Goal: Transaction & Acquisition: Book appointment/travel/reservation

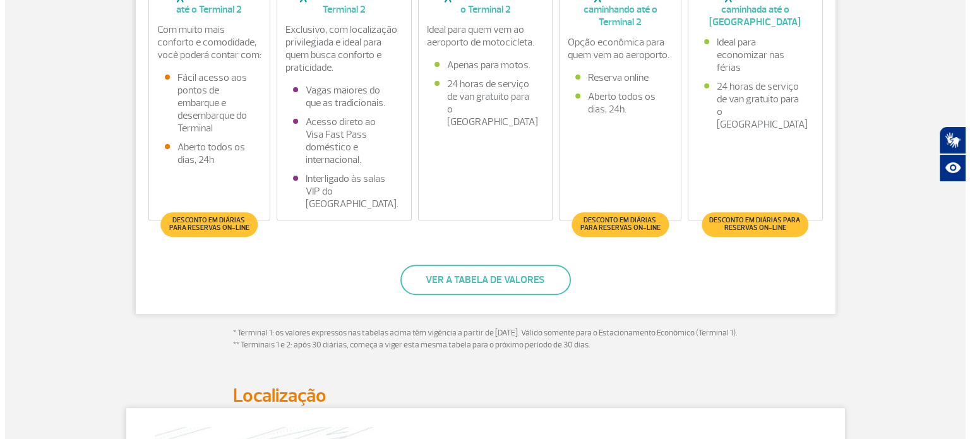
scroll to position [442, 0]
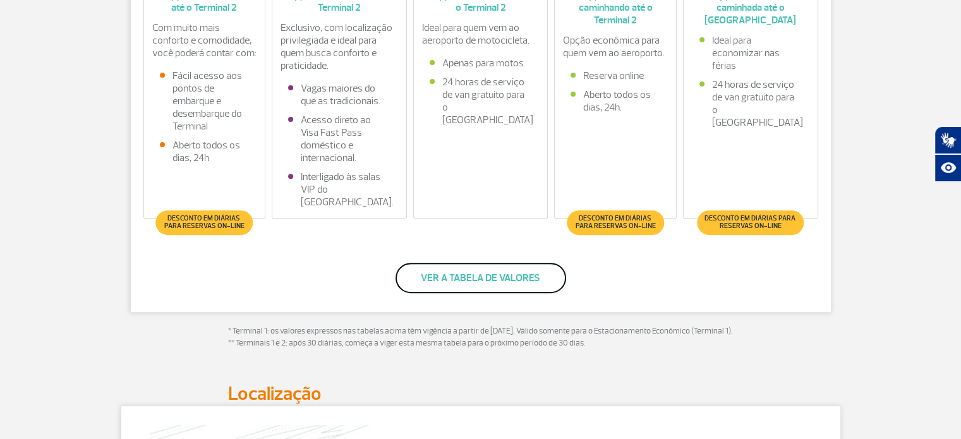
click at [479, 279] on button "Ver a tabela de valores" at bounding box center [480, 278] width 171 height 30
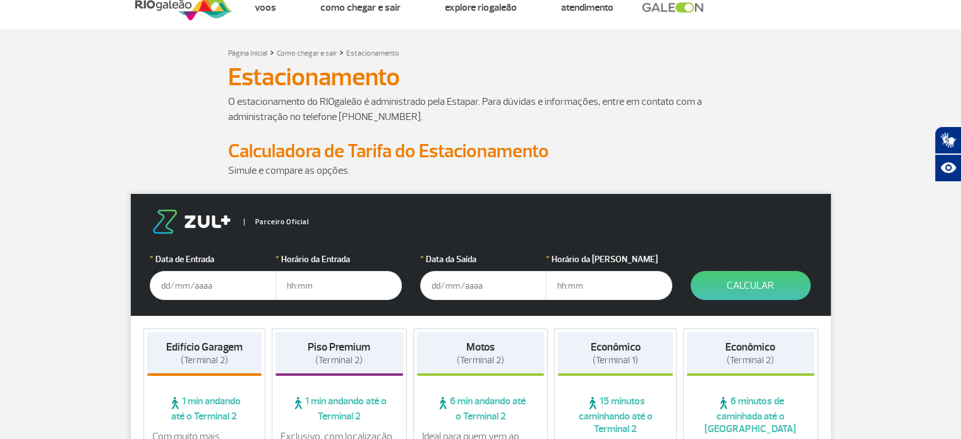
scroll to position [63, 0]
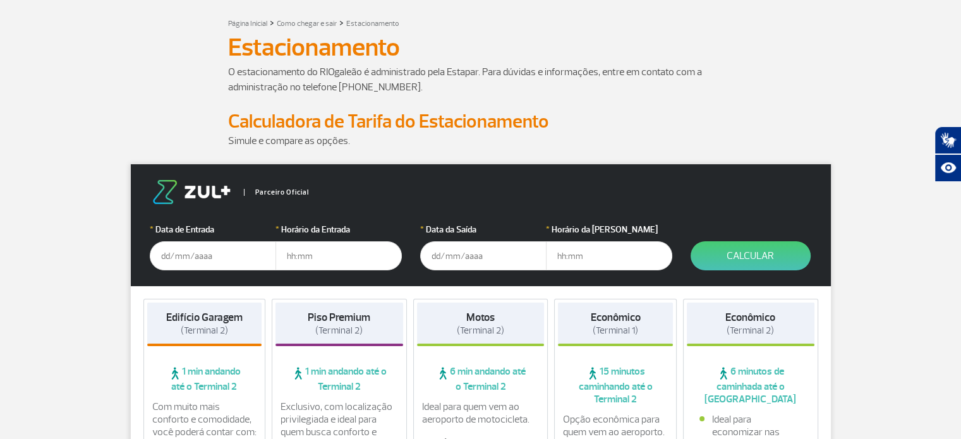
click at [167, 255] on input "text" at bounding box center [213, 255] width 126 height 29
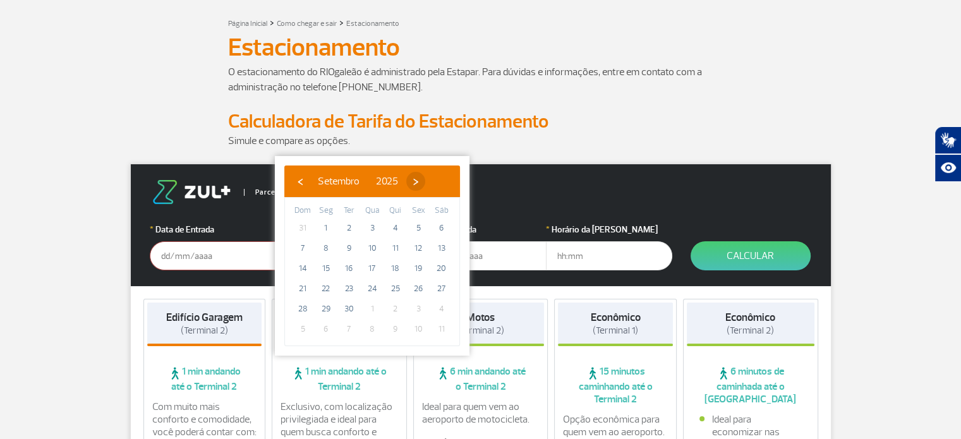
click at [425, 180] on span "›" at bounding box center [415, 181] width 19 height 19
click at [371, 228] on span "1" at bounding box center [372, 228] width 20 height 20
type input "01/10/2025"
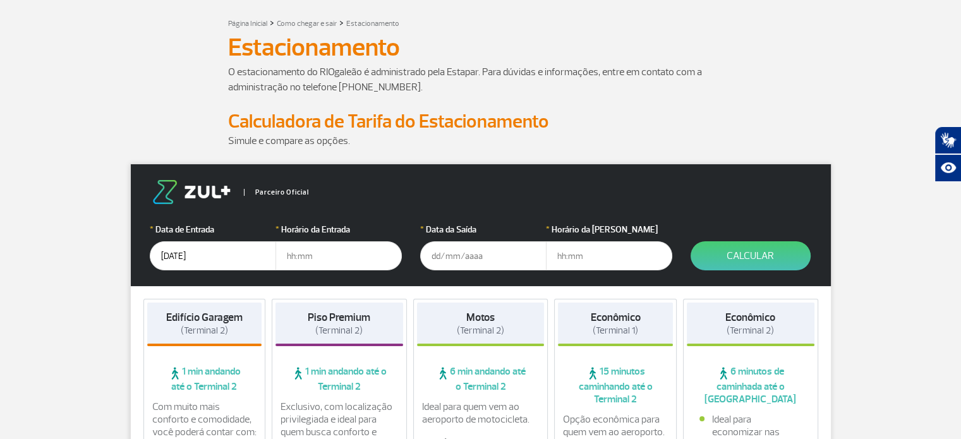
click at [316, 254] on input "text" at bounding box center [338, 255] width 126 height 29
click at [297, 249] on input "80:00" at bounding box center [338, 255] width 126 height 29
type input "08:00"
click at [457, 256] on input "text" at bounding box center [483, 255] width 126 height 29
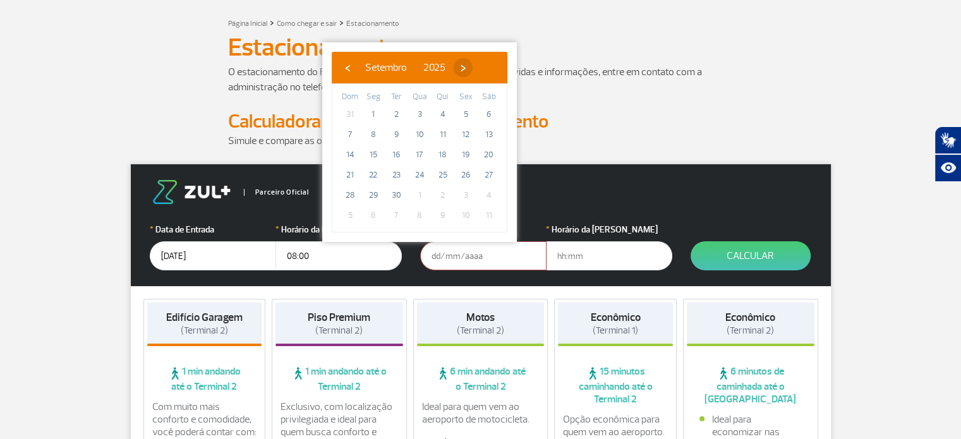
click at [472, 67] on span "›" at bounding box center [462, 67] width 19 height 19
click at [369, 193] on span "27" at bounding box center [373, 195] width 20 height 20
type input "27/10/2025"
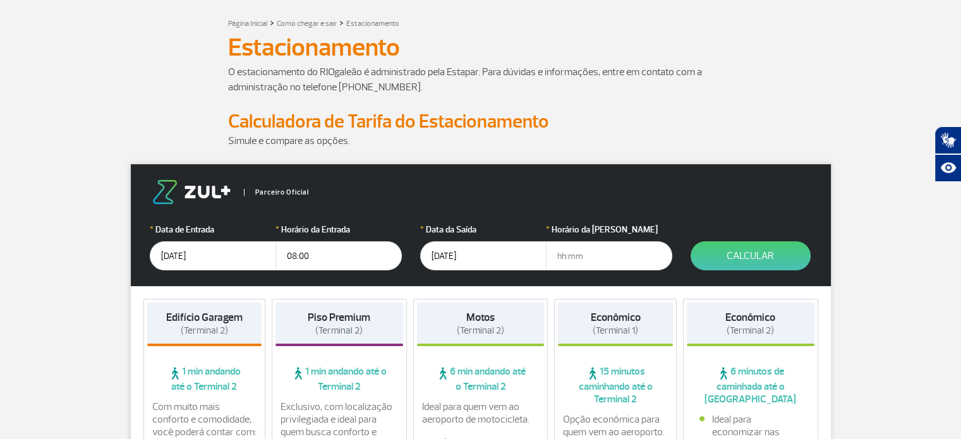
click at [584, 257] on input "text" at bounding box center [609, 255] width 126 height 29
type input "13:00"
click at [774, 260] on button "Calcular" at bounding box center [750, 255] width 120 height 29
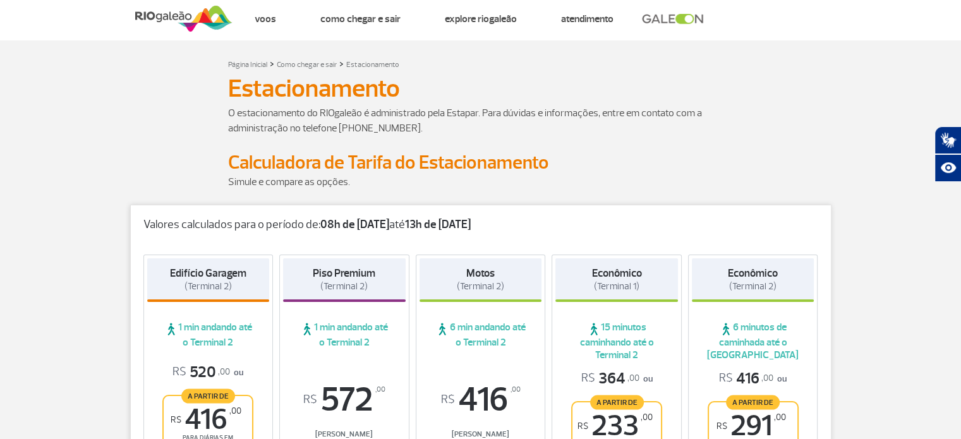
scroll to position [0, 0]
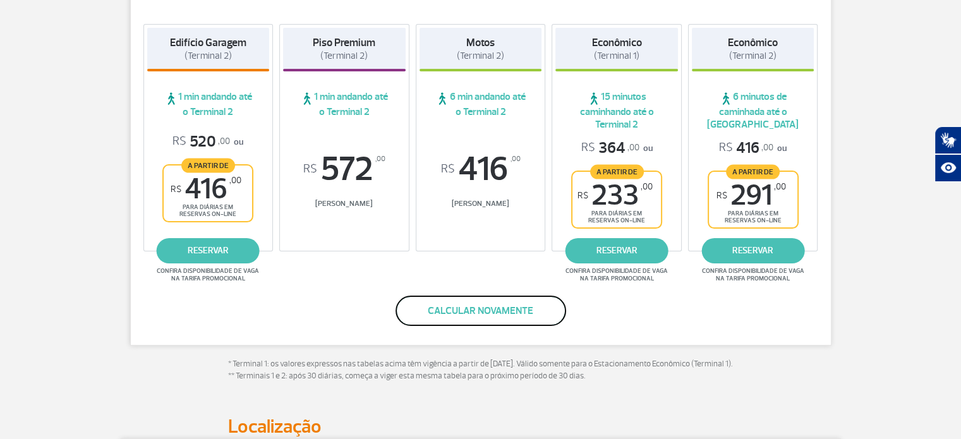
click at [500, 314] on button "Calcular novamente" at bounding box center [480, 311] width 171 height 30
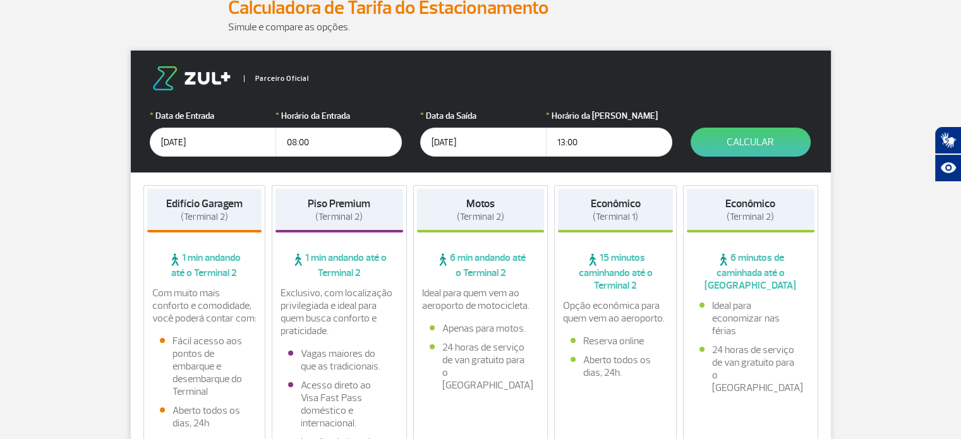
scroll to position [148, 0]
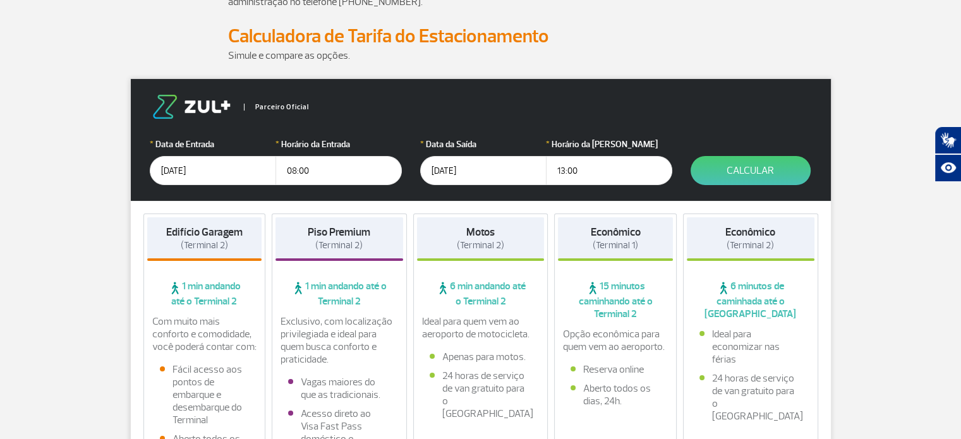
click at [577, 175] on input "13:00" at bounding box center [609, 170] width 126 height 29
click at [561, 166] on input "13:00" at bounding box center [609, 170] width 126 height 29
type input "14:00"
click at [748, 164] on button "Calcular" at bounding box center [750, 170] width 120 height 29
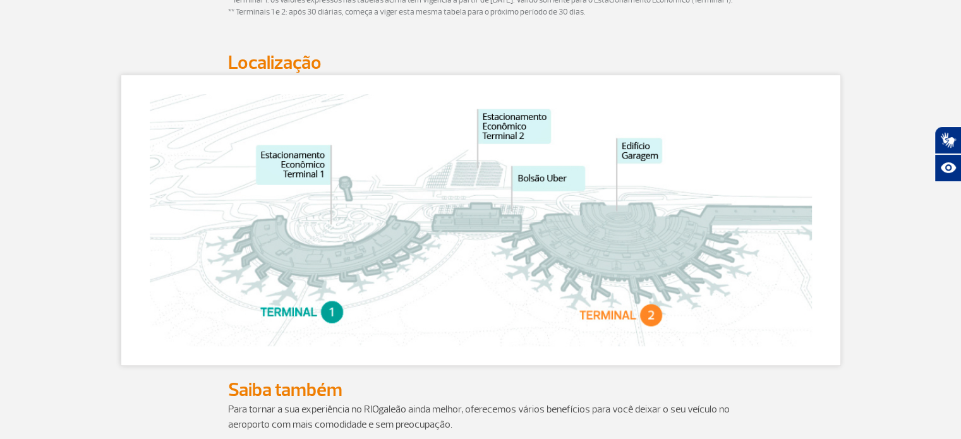
scroll to position [632, 0]
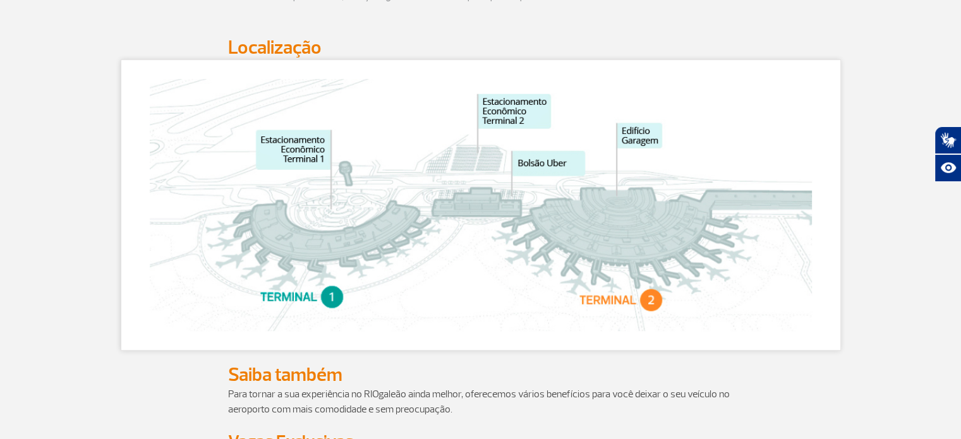
click at [335, 303] on img at bounding box center [481, 205] width 662 height 252
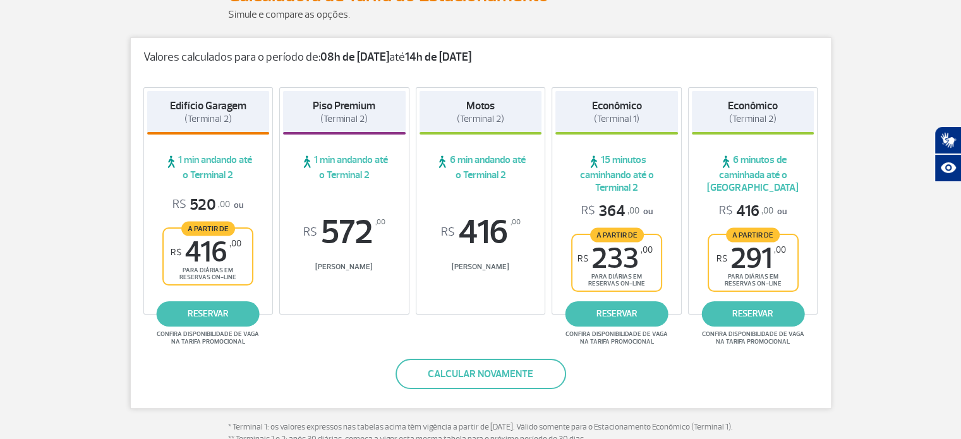
scroll to position [253, 0]
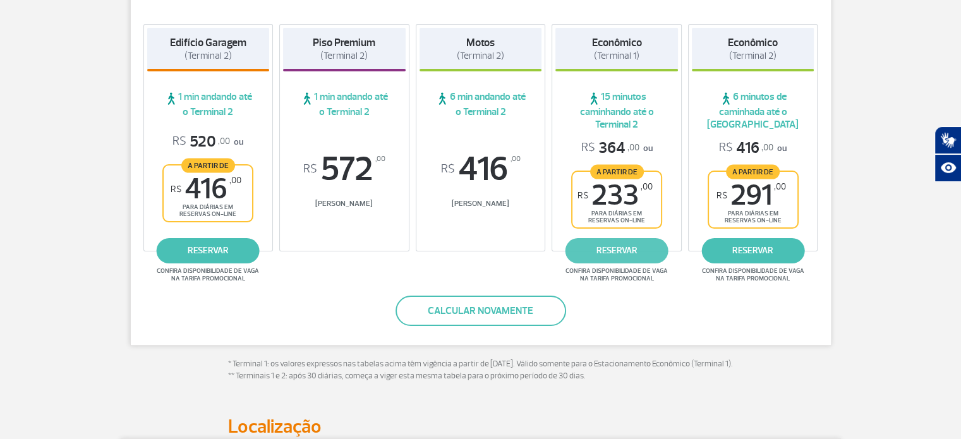
click at [639, 256] on link "reservar" at bounding box center [616, 250] width 103 height 25
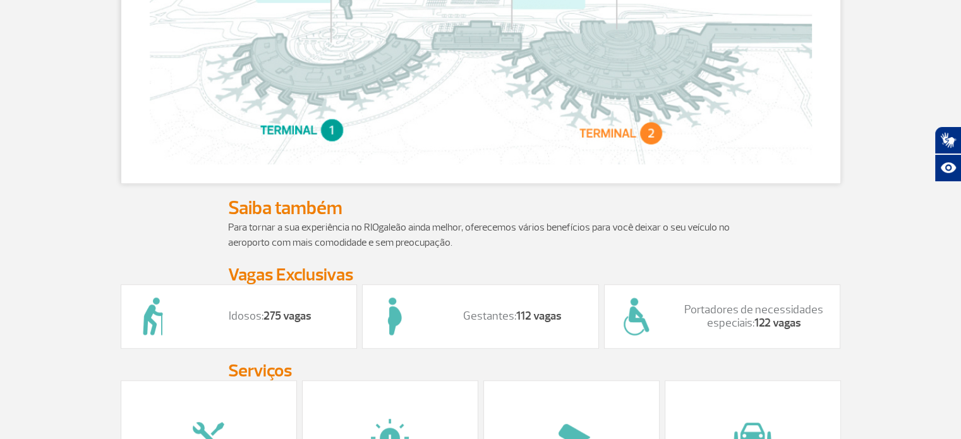
scroll to position [821, 0]
